Goal: Information Seeking & Learning: Learn about a topic

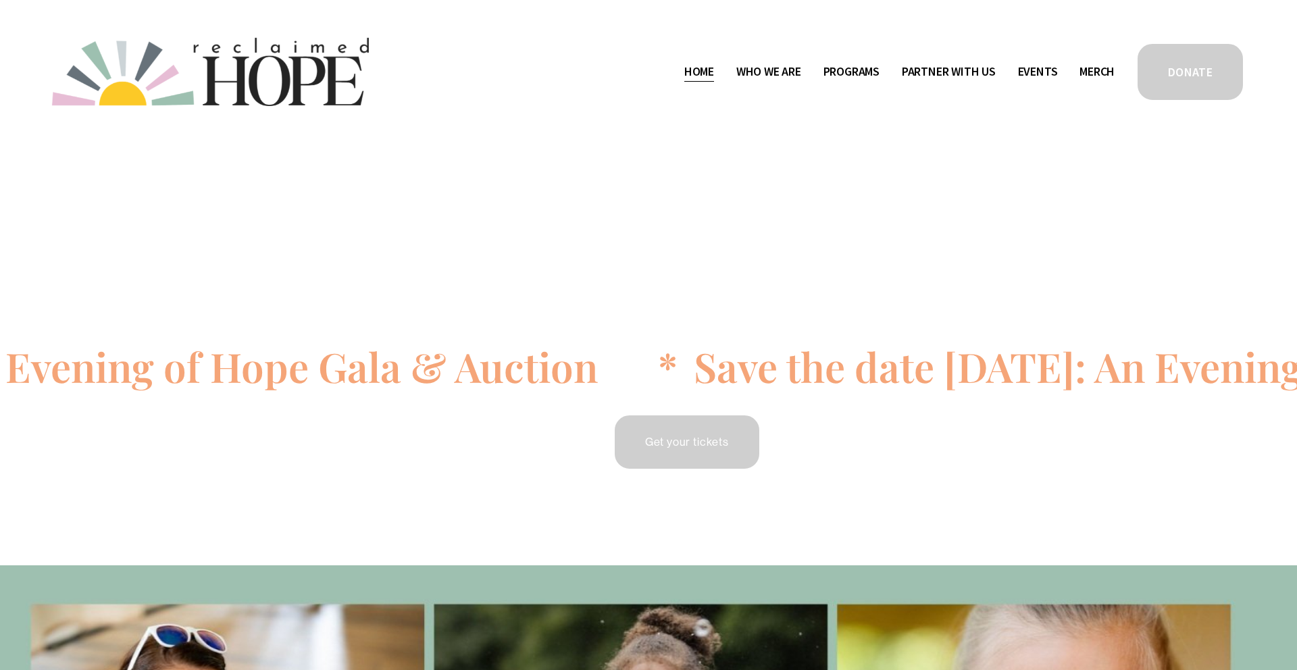
click at [0, 0] on span "Camp Hope" at bounding box center [0, 0] width 0 height 0
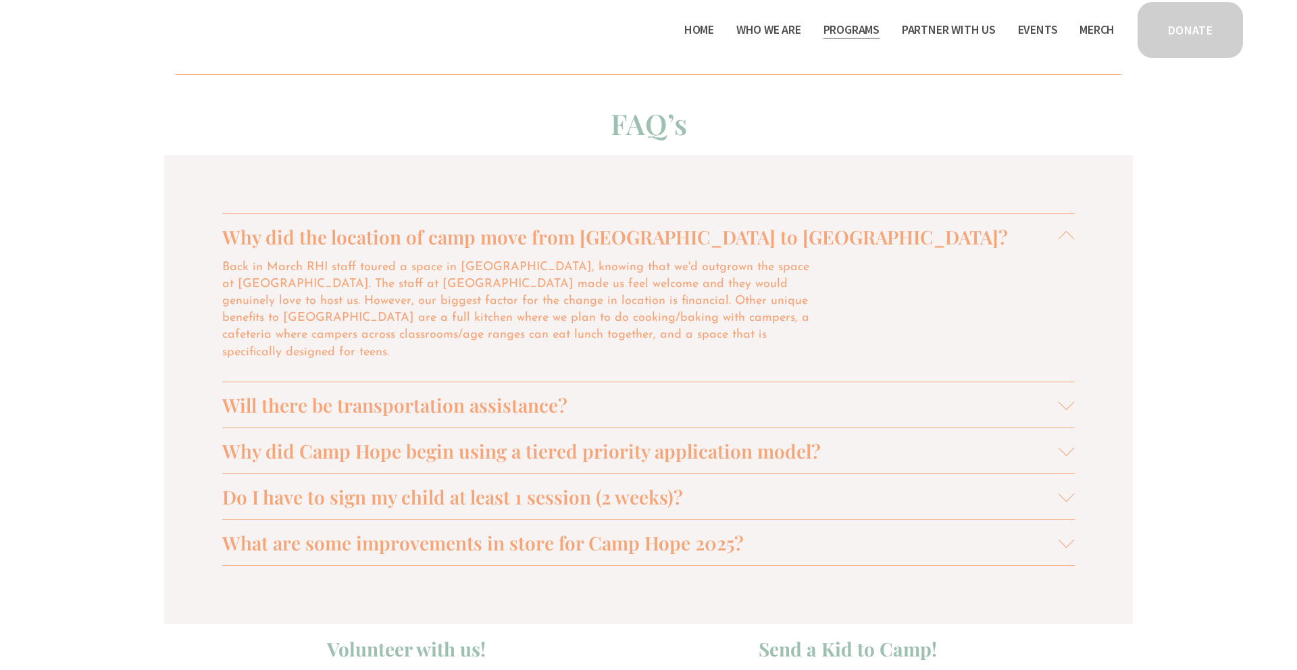
scroll to position [1158, 0]
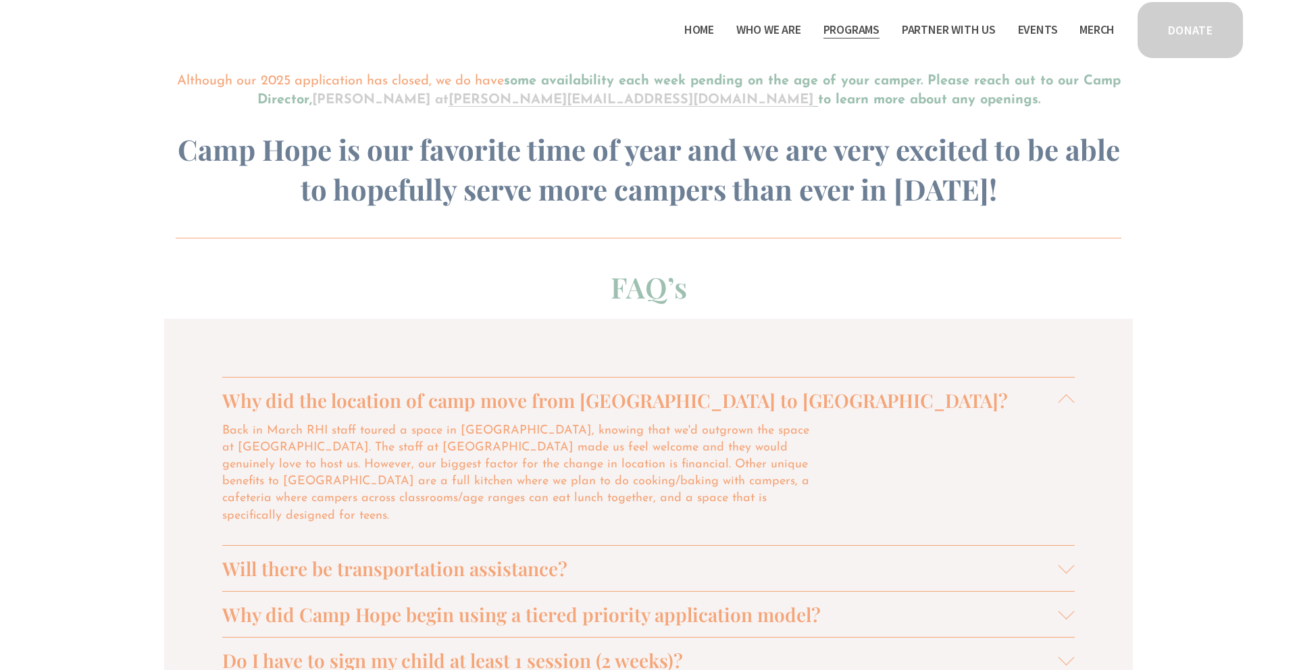
click at [1061, 395] on div at bounding box center [1067, 400] width 16 height 16
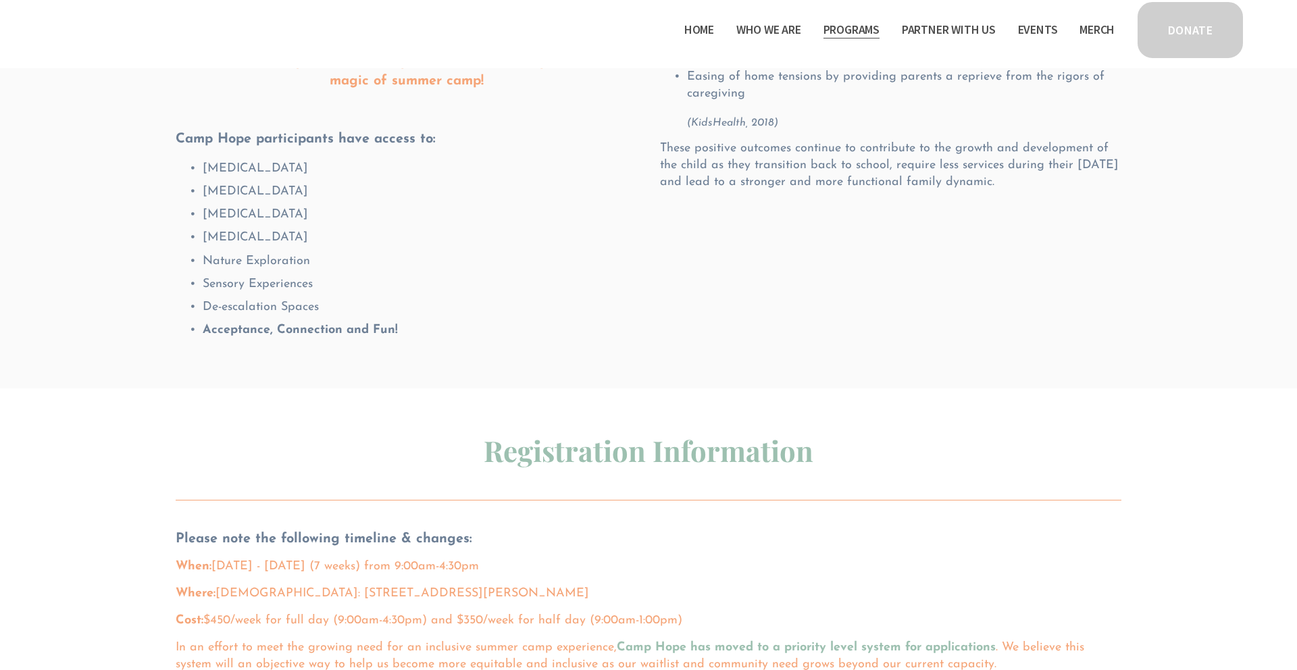
scroll to position [0, 0]
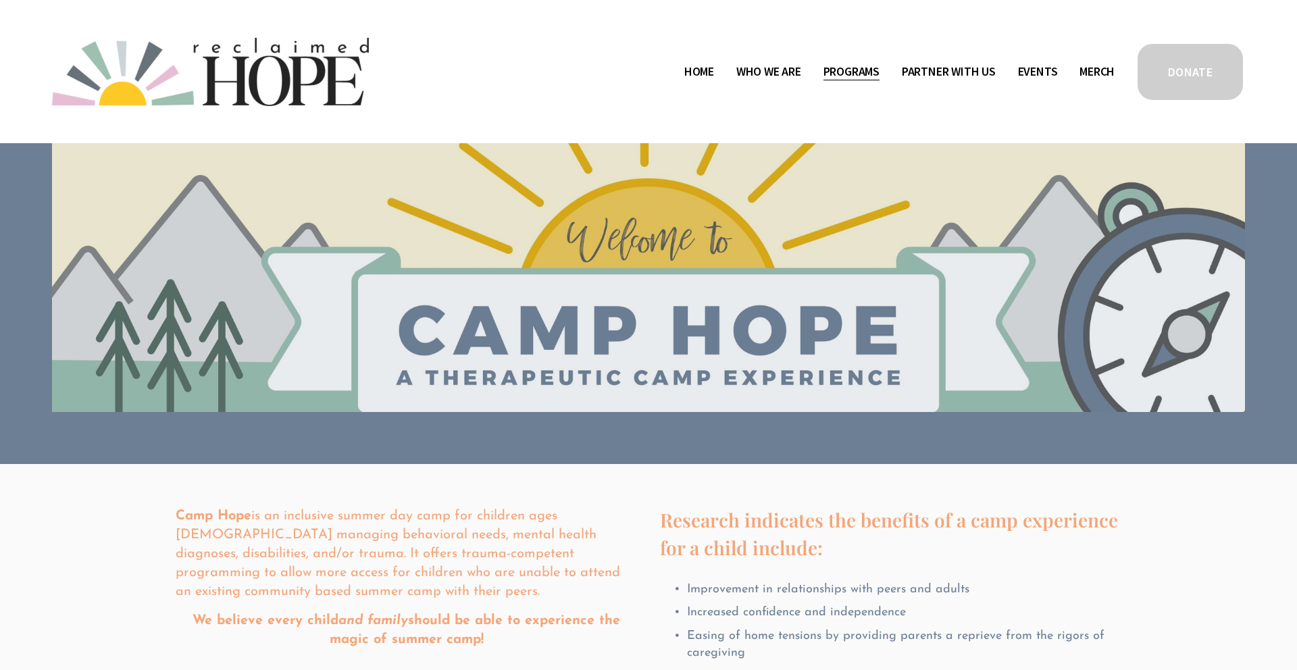
click at [0, 0] on span "Staff & Board" at bounding box center [0, 0] width 0 height 0
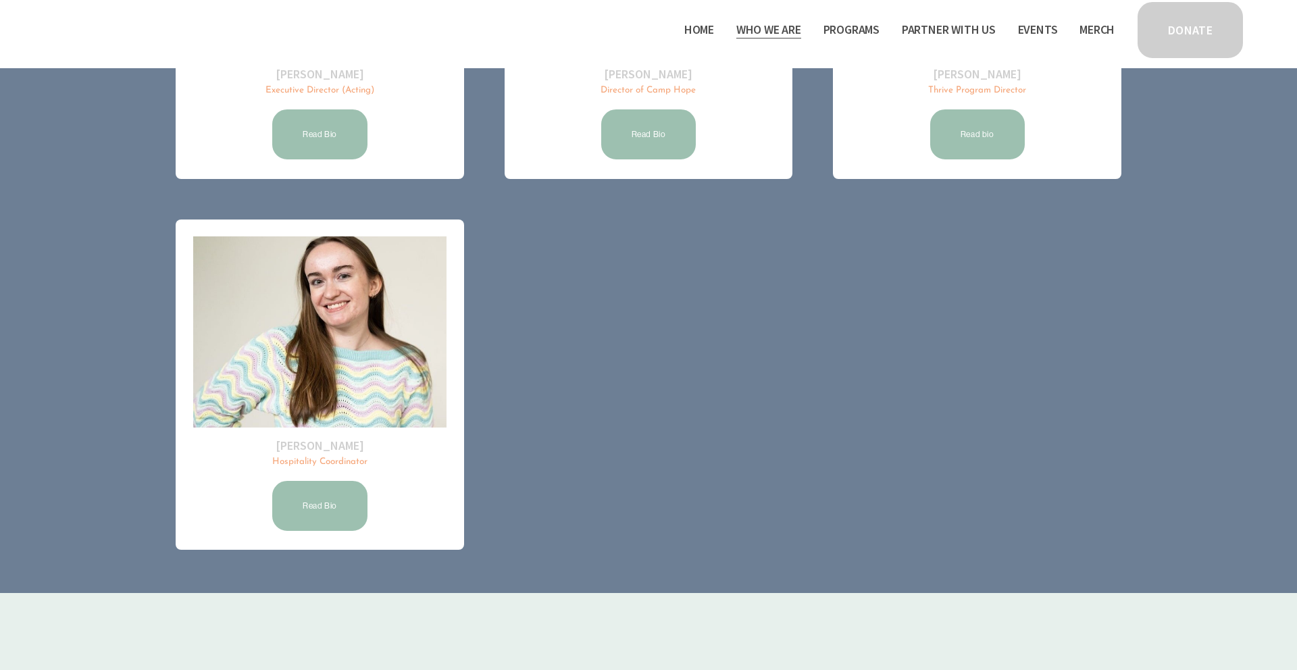
scroll to position [495, 0]
